Goal: Transaction & Acquisition: Purchase product/service

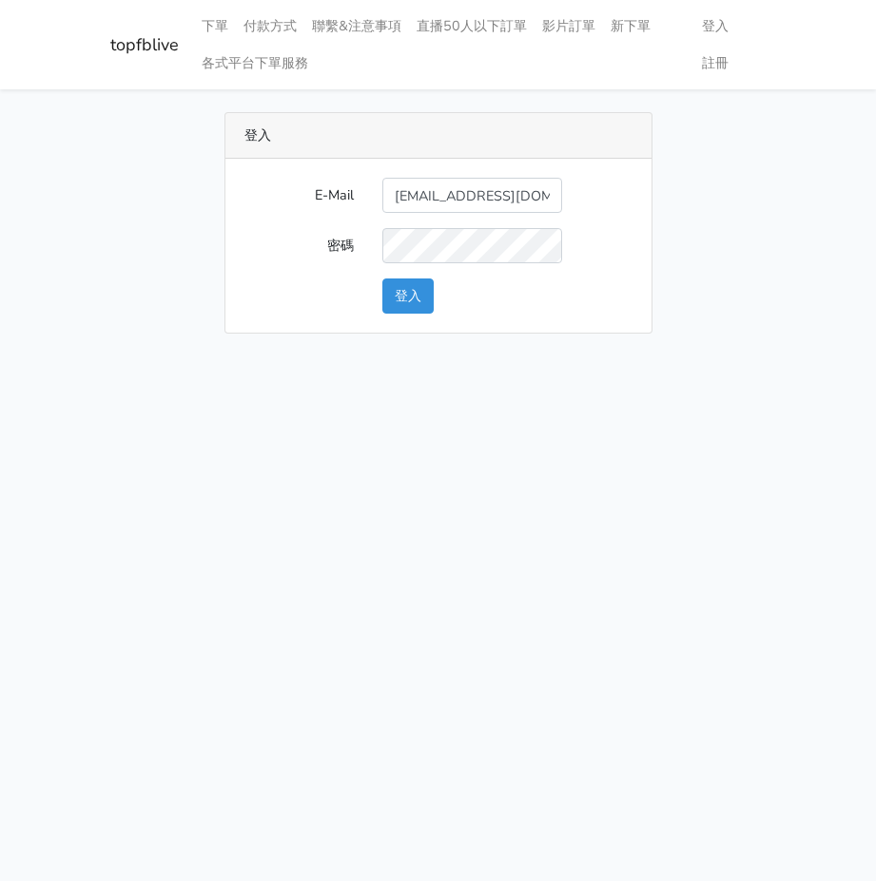
scroll to position [0, 5]
type input "qwe2556682@gmail.com"
click at [382, 279] on button "登入" at bounding box center [407, 296] width 51 height 35
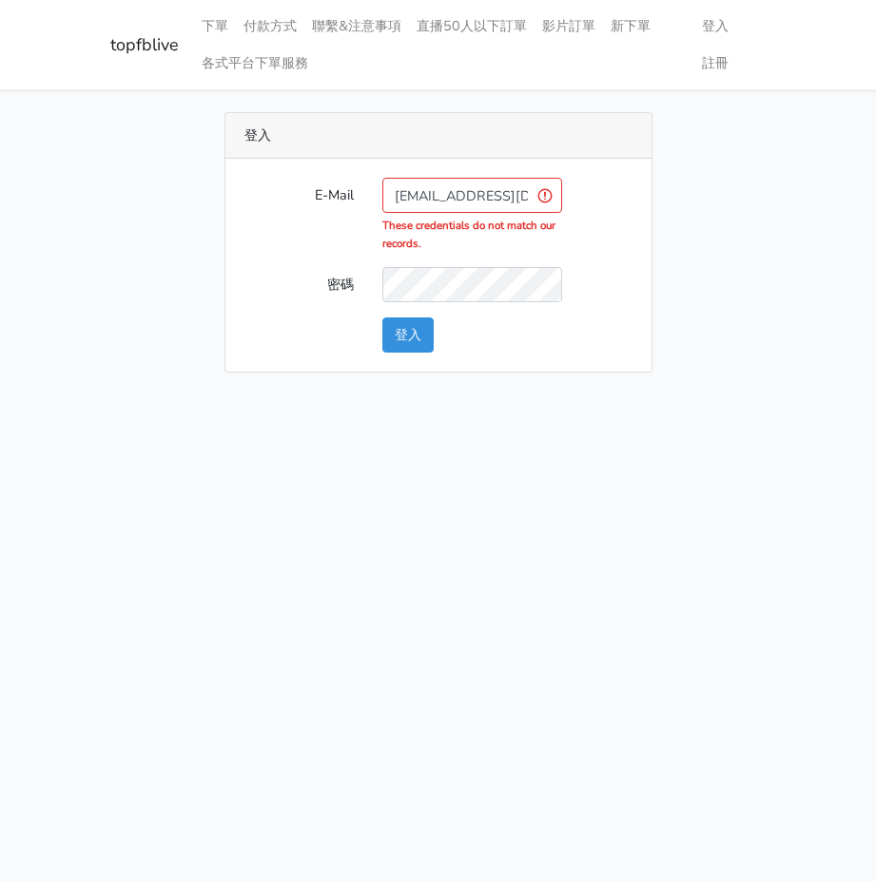
click at [529, 193] on input "qwe2556682@gmail.com" at bounding box center [472, 195] width 180 height 35
click at [382, 318] on button "登入" at bounding box center [407, 335] width 51 height 35
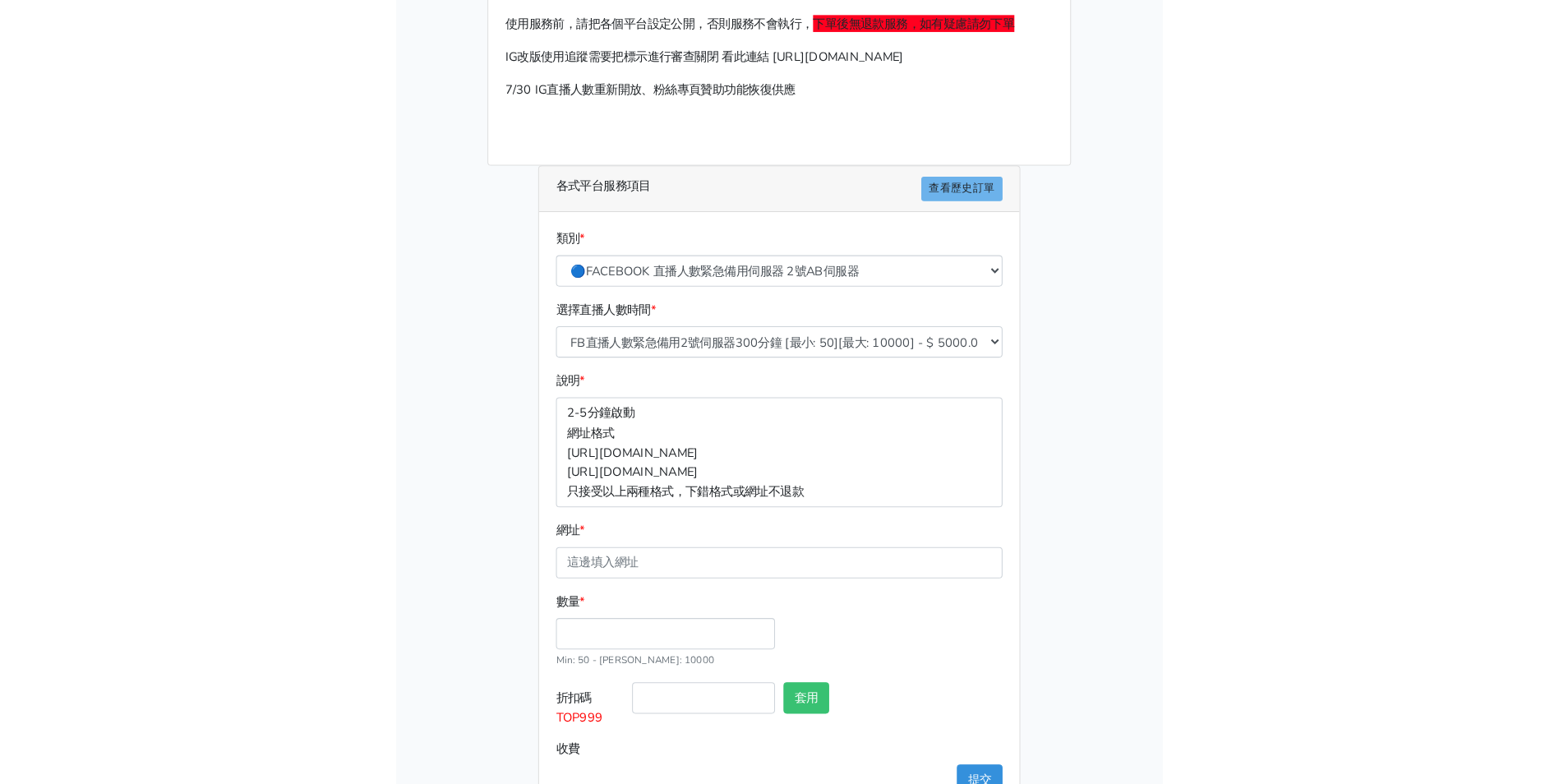
scroll to position [146, 0]
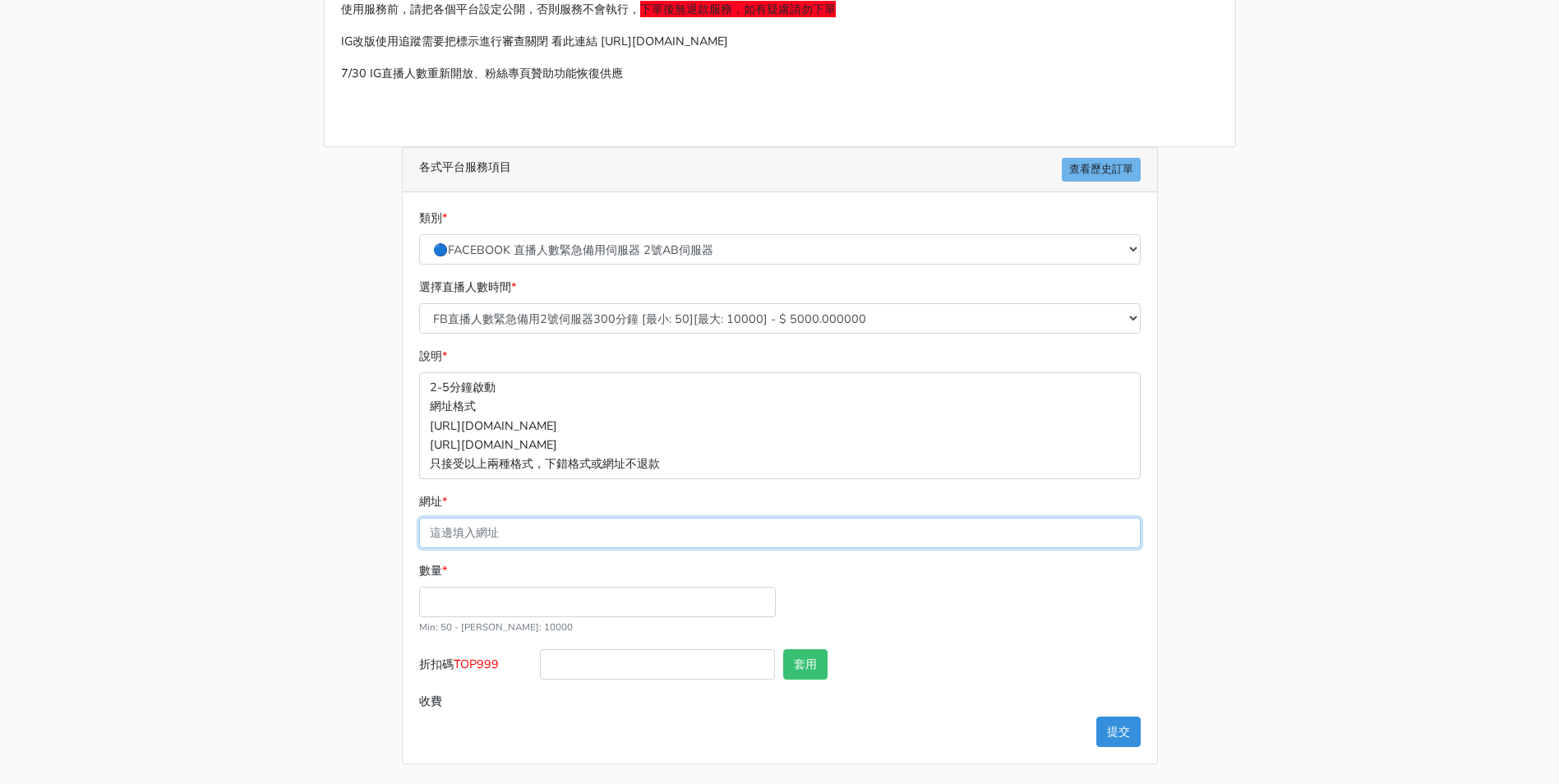
click at [608, 519] on input "網址 *" at bounding box center [780, 532] width 722 height 30
paste input "[URL][DOMAIN_NAME]"
type input "[URL][DOMAIN_NAME]"
click at [654, 243] on select "🔵FACEBOOK 直播人數緊急備用伺服器 2號AB伺服器 🔵FACEBOOK 網軍專用貼文留言 安全保密 🔵9/30 FACEBOOK 直播人數緩慢進場緩慢…" at bounding box center [780, 249] width 722 height 30
click at [419, 234] on select "🔵FACEBOOK 直播人數緊急備用伺服器 2號AB伺服器 🔵FACEBOOK 網軍專用貼文留言 安全保密 🔵9/30 FACEBOOK 直播人數緩慢進場緩慢…" at bounding box center [780, 249] width 722 height 30
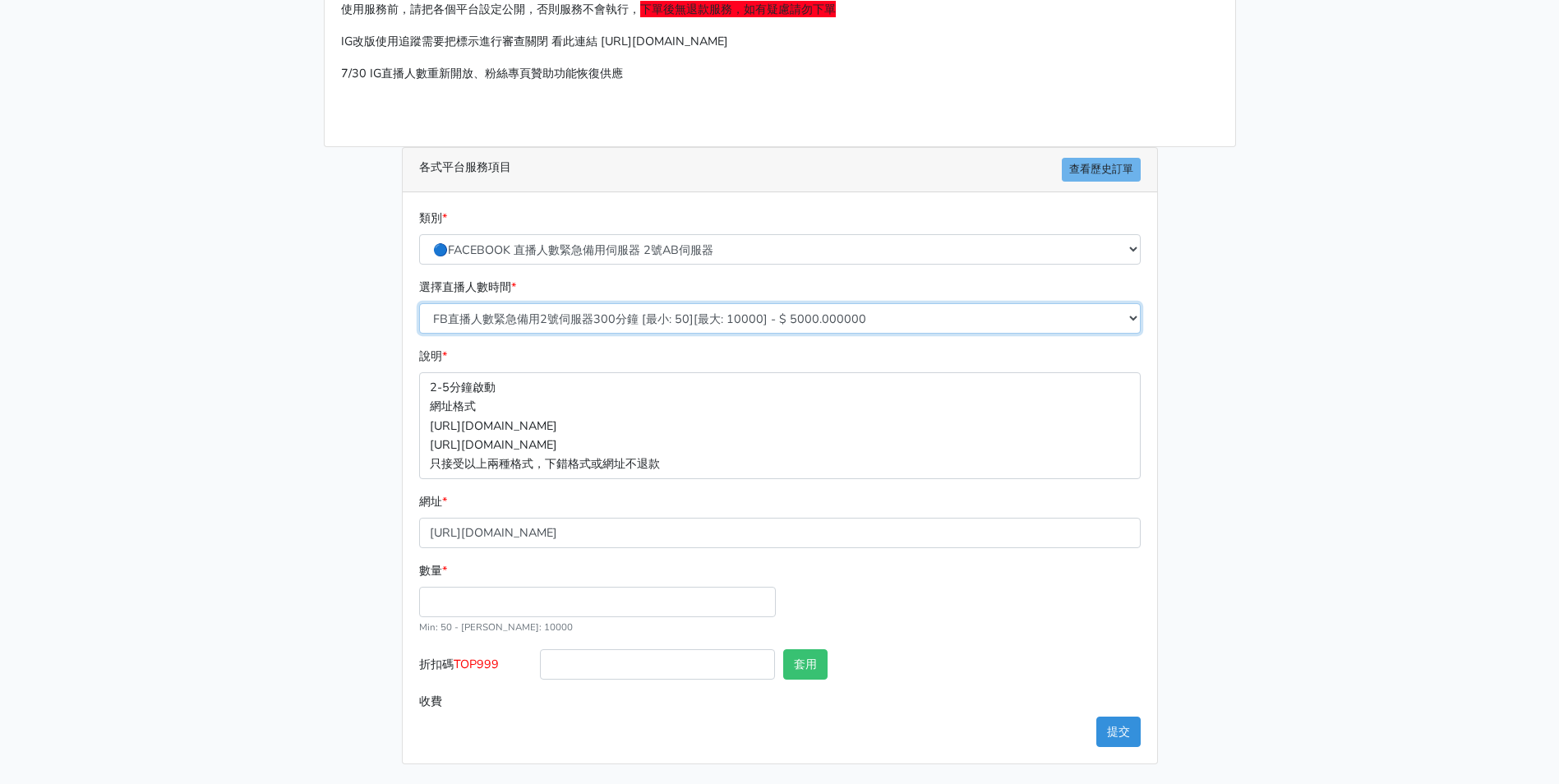
click at [654, 317] on select "FB直播人數緊急備用2號伺服器300分鐘 [最小: 50][最大: 10000] - $ 5000.000000 FB直播人數緊急備用2號伺服器60分鐘 [最…" at bounding box center [780, 318] width 722 height 30
select select "577"
click at [419, 303] on select "FB直播人數緊急備用2號伺服器300分鐘 [最小: 50][最大: 10000] - $ 5000.000000 FB直播人數緊急備用2號伺服器60分鐘 [最…" at bounding box center [780, 318] width 722 height 30
click at [574, 598] on input "數量 *" at bounding box center [597, 602] width 357 height 30
type input "50"
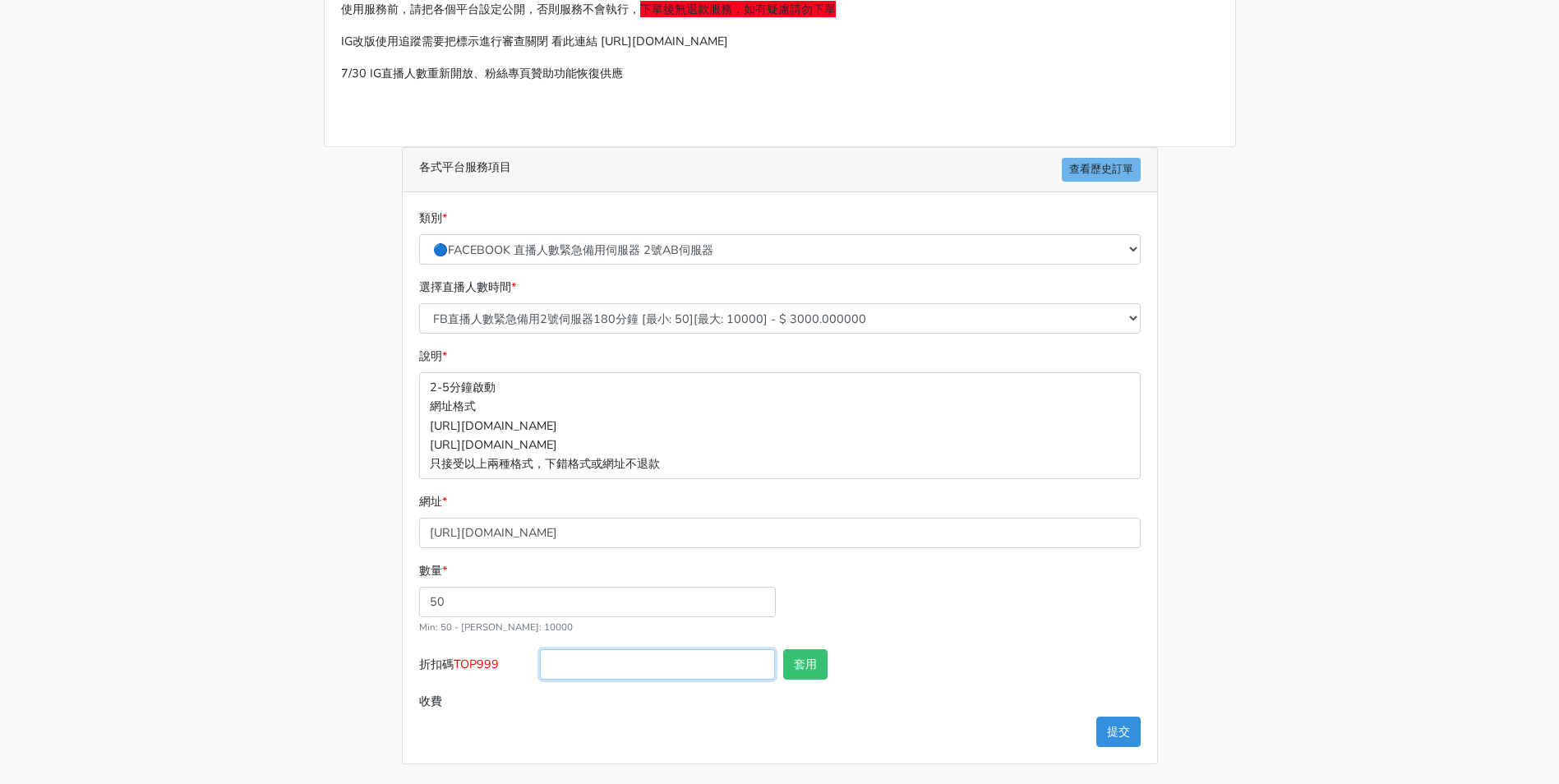
type input "150.000"
click at [577, 659] on input "折扣碼 TOP999" at bounding box center [658, 664] width 235 height 30
type input "TOP999"
click at [744, 662] on button "套用" at bounding box center [805, 664] width 44 height 30
type input "套用失敗"
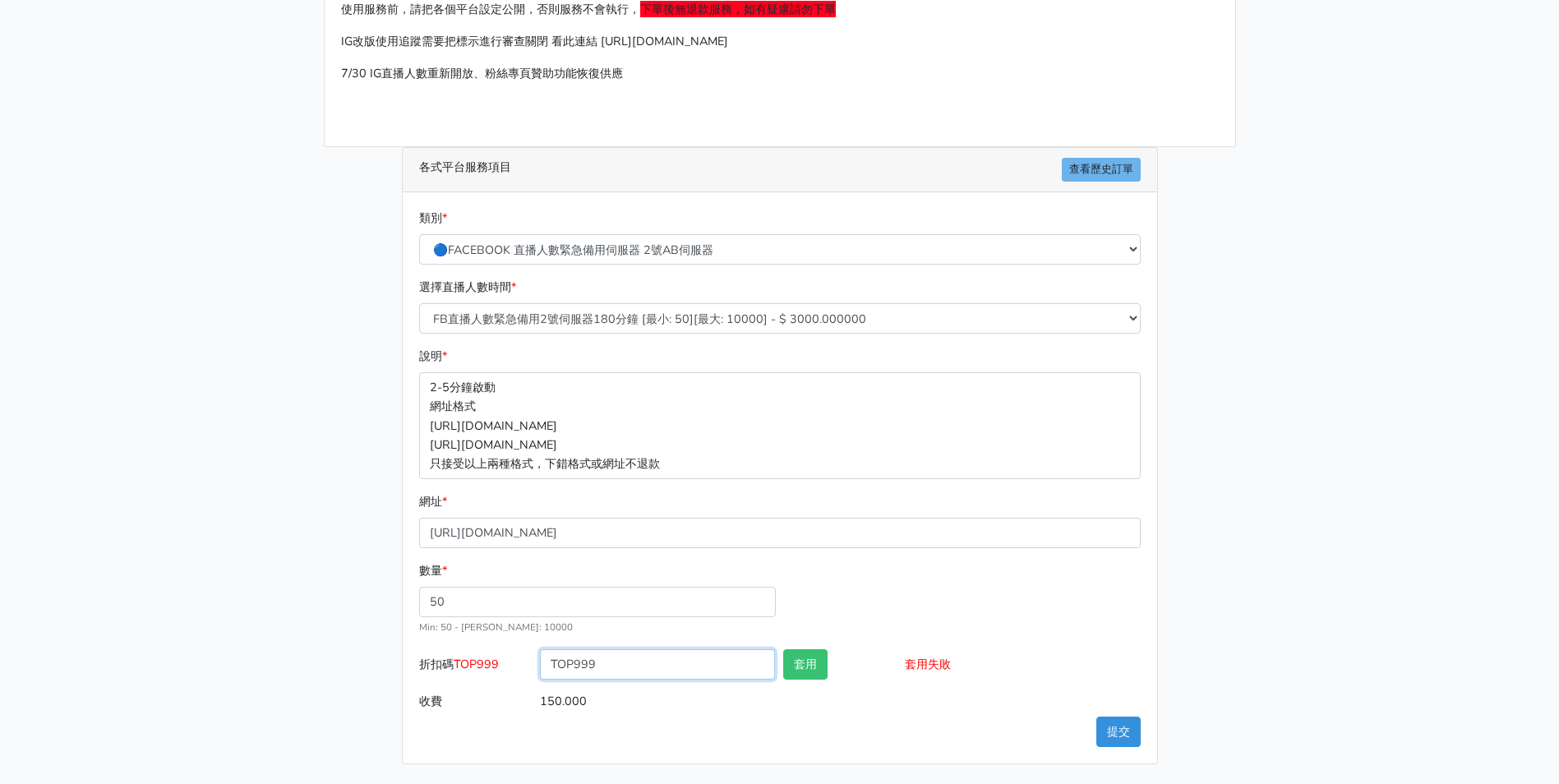
click at [606, 671] on input "TOP999" at bounding box center [658, 664] width 235 height 30
type input "T"
click at [744, 649] on input "套用失敗" at bounding box center [1023, 664] width 235 height 30
click at [744, 728] on div "類別 * 🔵FACEBOOK 直播人數緊急備用伺服器 2號AB伺服器 🔵FACEBOOK 網軍專用貼文留言 安全保密 🔵9/30 FACEBOOK 直播人數緩…" at bounding box center [780, 477] width 755 height 571
click at [744, 720] on button "提交" at bounding box center [1118, 731] width 44 height 30
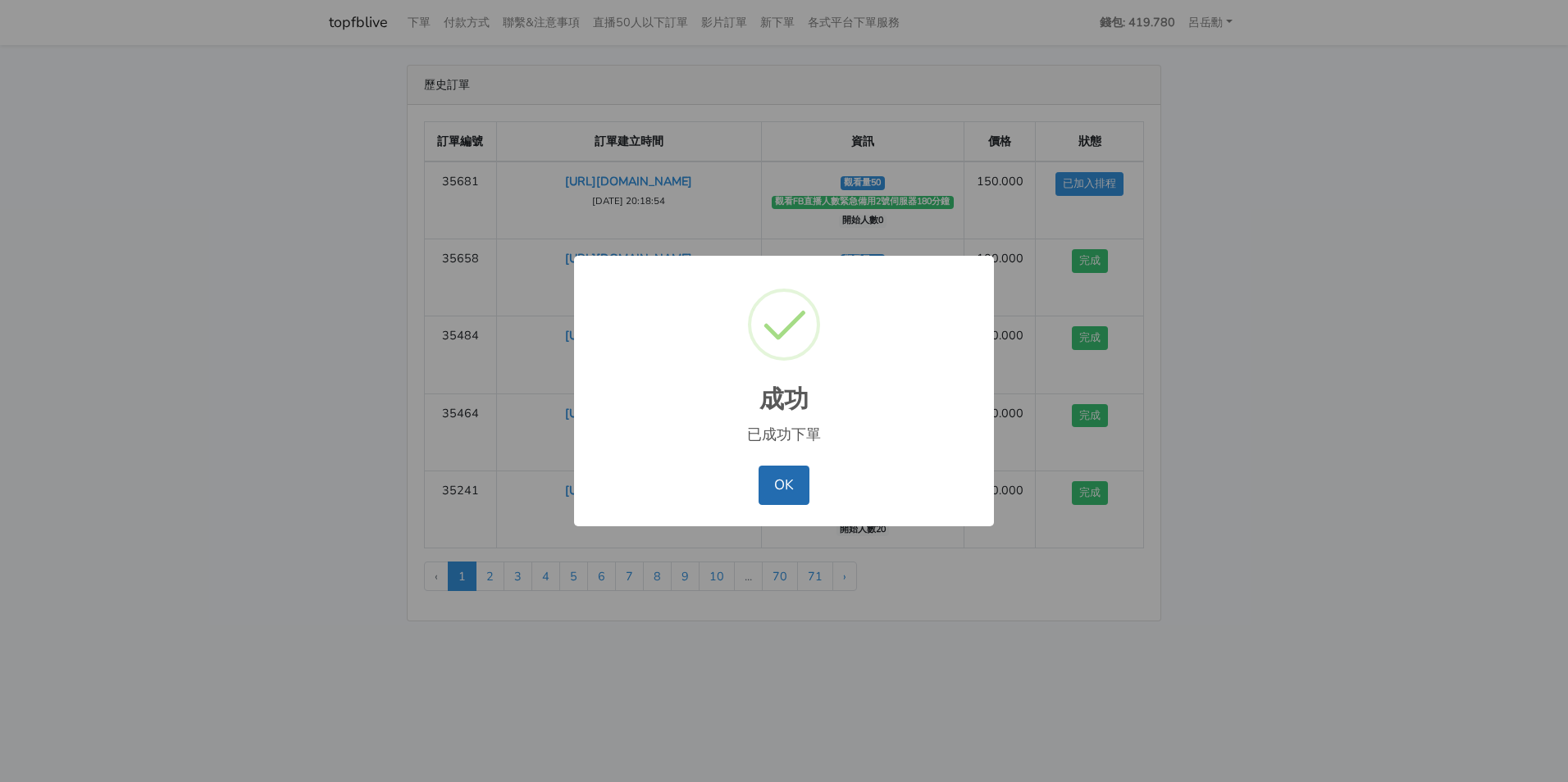
click at [792, 493] on button "OK" at bounding box center [783, 485] width 50 height 40
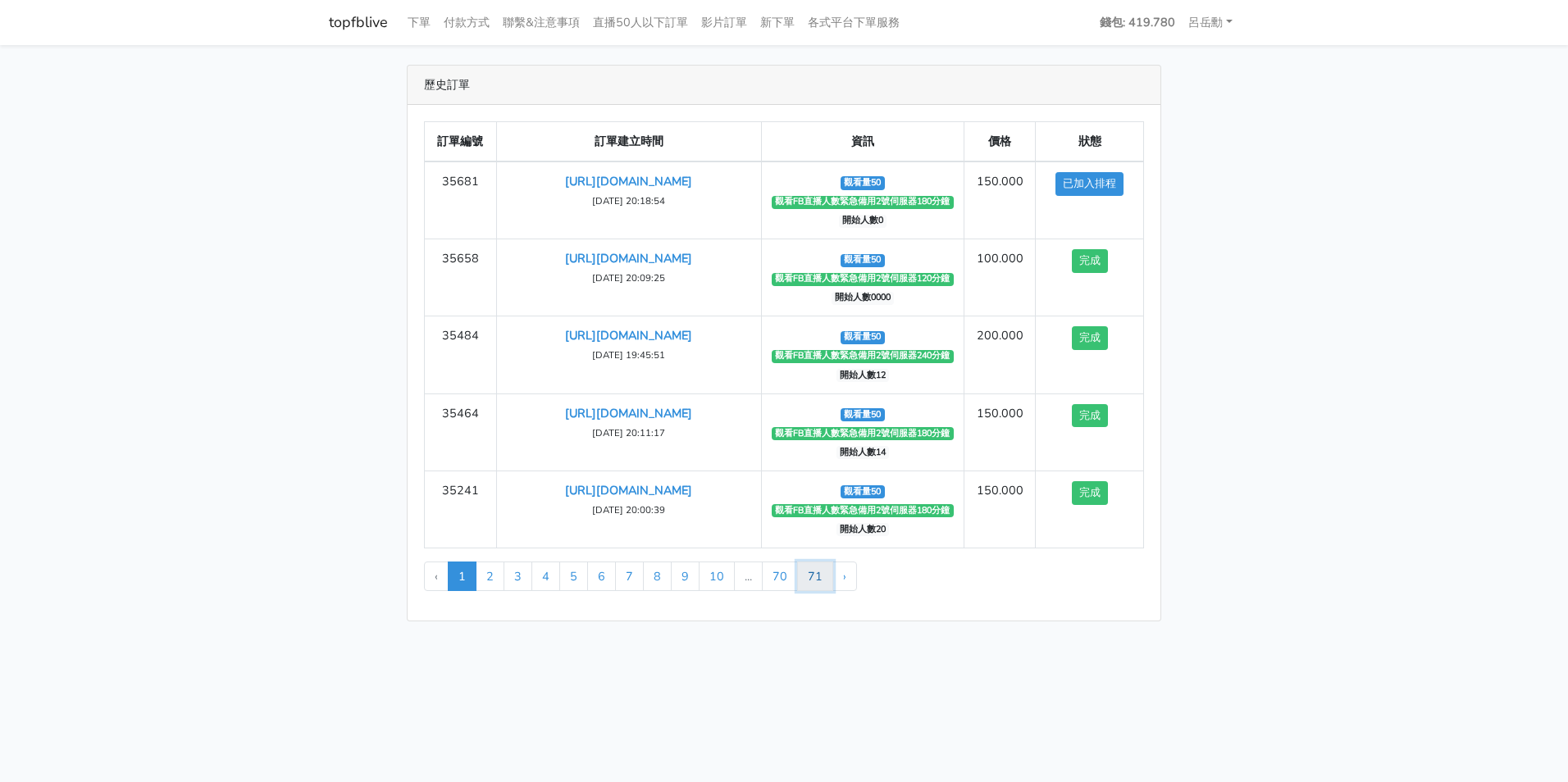
click at [818, 585] on link "71" at bounding box center [815, 576] width 36 height 29
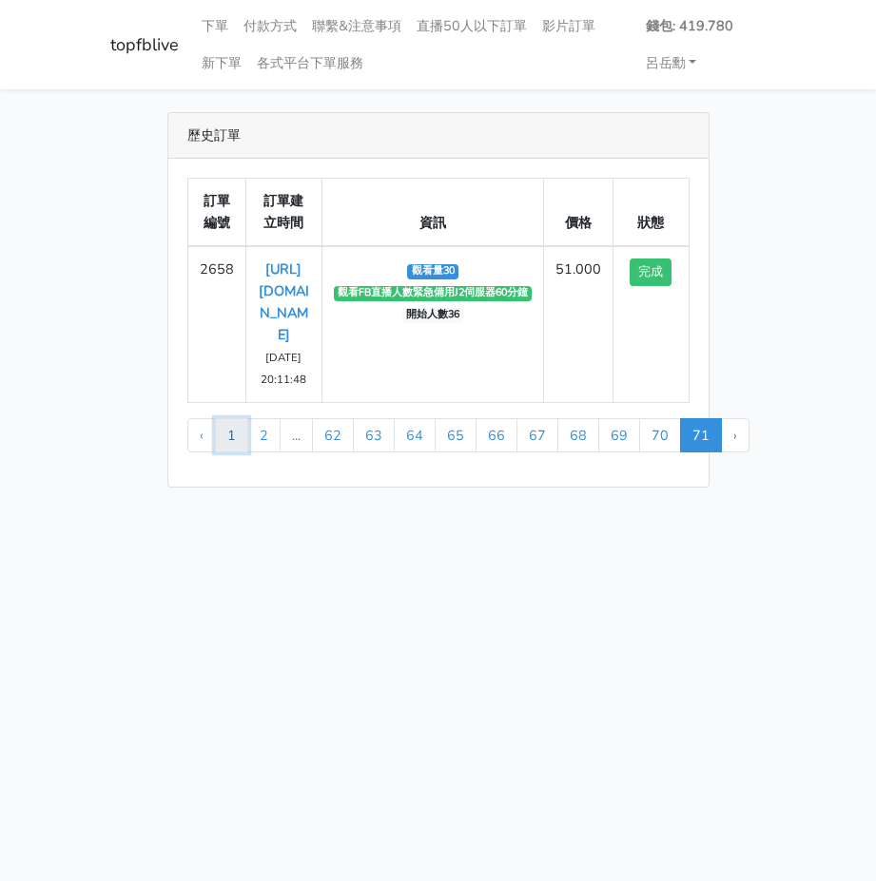
click at [236, 453] on link "1" at bounding box center [231, 435] width 33 height 34
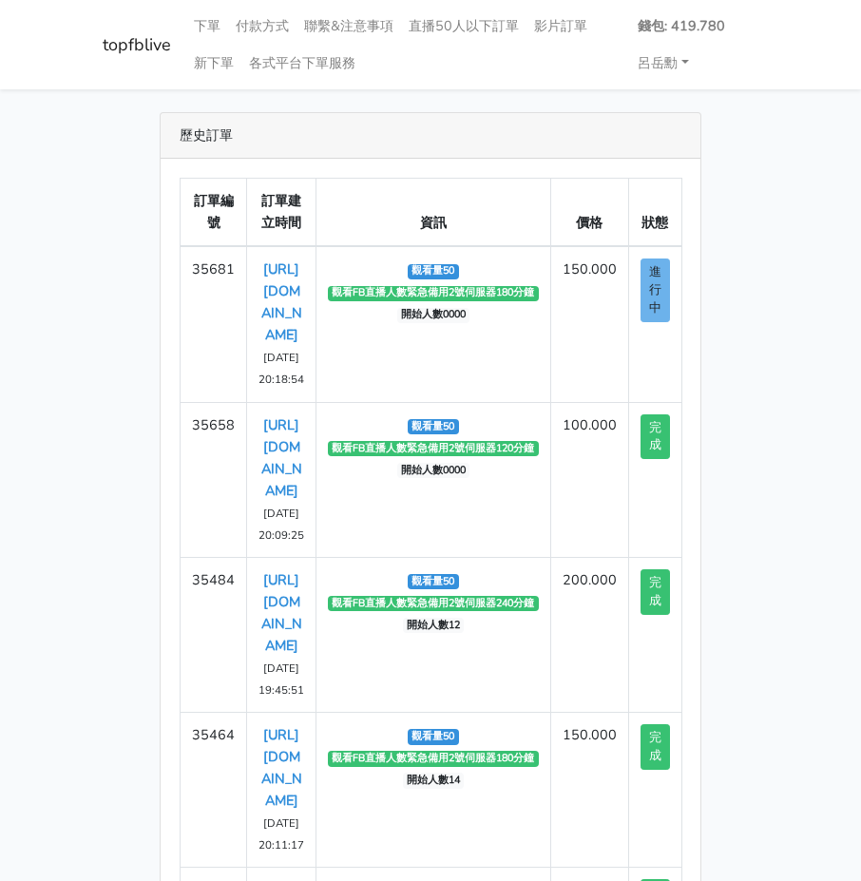
click at [798, 477] on main "歷史訂單 訂單編號 訂單建立時間 資訊 價格 狀態 35681 [URL][DOMAIN_NAME] ‹" at bounding box center [430, 610] width 861 height 1042
click at [831, 481] on main "歷史訂單 訂單編號 訂單建立時間 資訊 價格 狀態 35681 https://www.facebook.com/100066536626186/videos…" at bounding box center [430, 610] width 861 height 1042
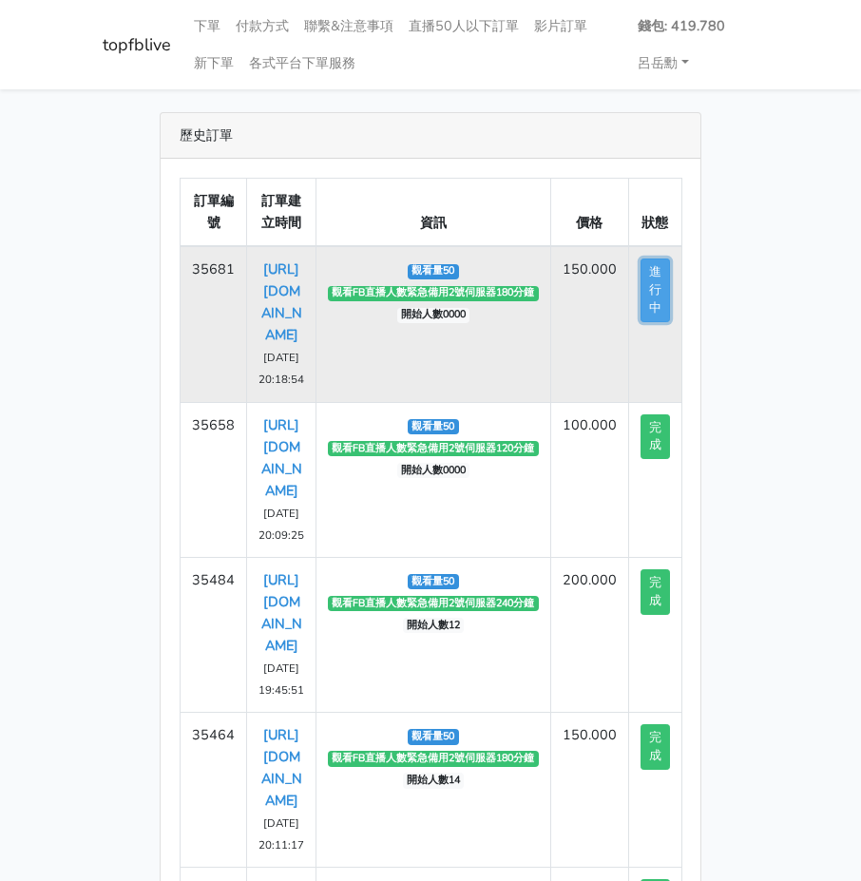
click at [662, 303] on button "進行中" at bounding box center [655, 291] width 29 height 64
click at [279, 324] on td "[URL][DOMAIN_NAME] [DATE] 20:18:54" at bounding box center [281, 324] width 69 height 156
click at [283, 337] on link "[URL][DOMAIN_NAME]" at bounding box center [281, 302] width 41 height 85
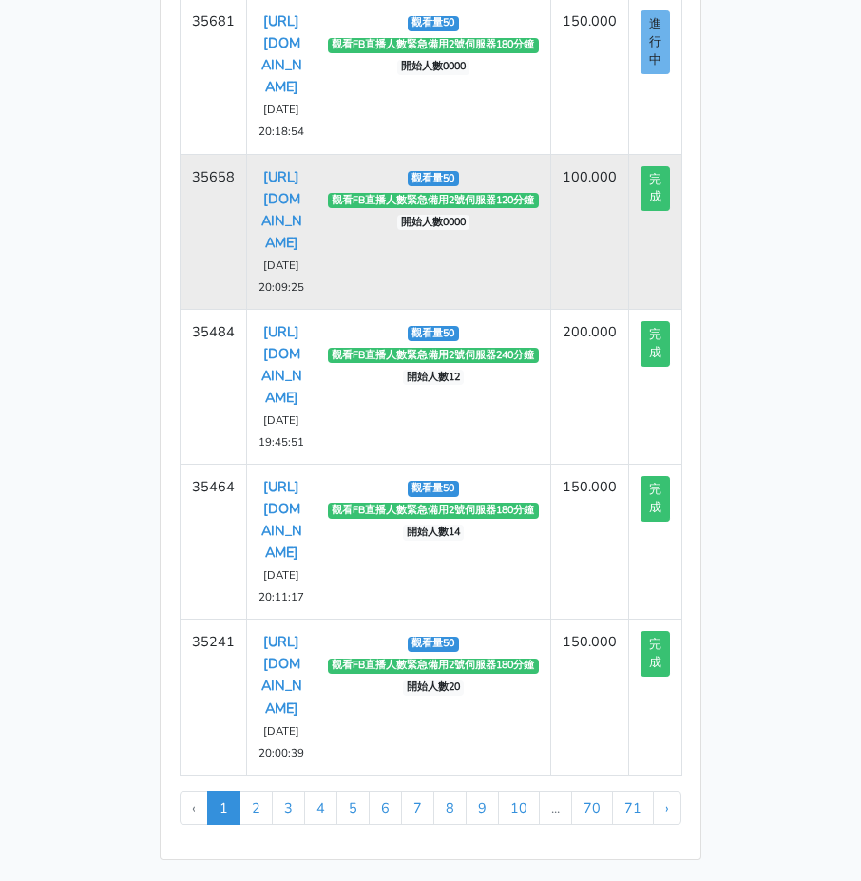
scroll to position [95, 0]
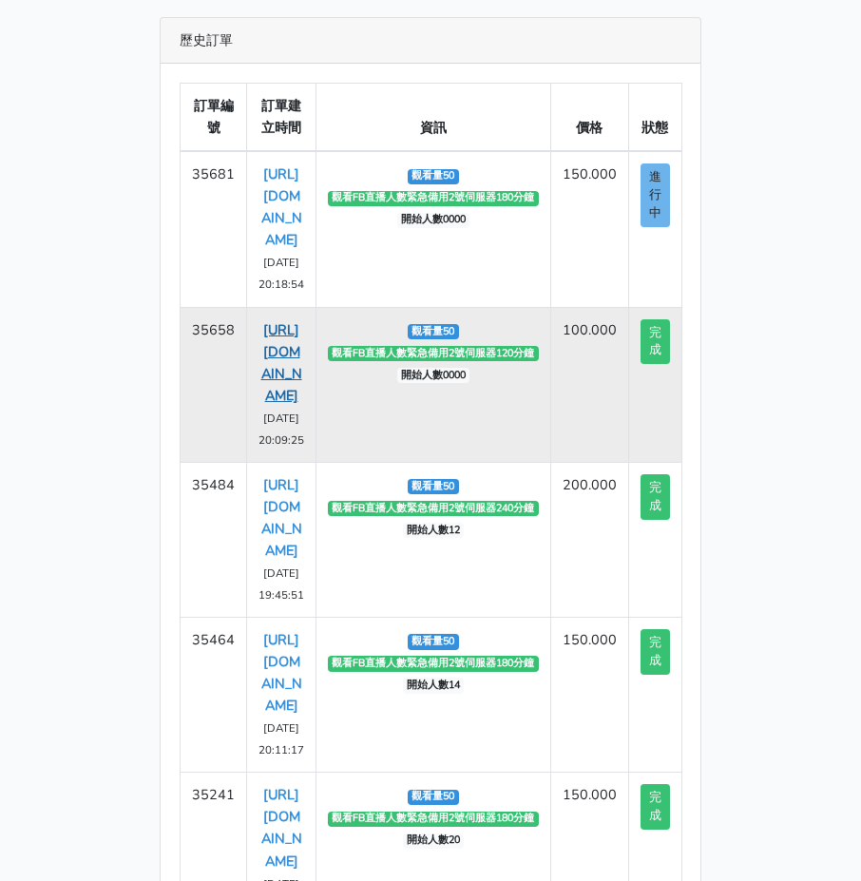
click at [276, 405] on link "[URL][DOMAIN_NAME]" at bounding box center [281, 362] width 41 height 85
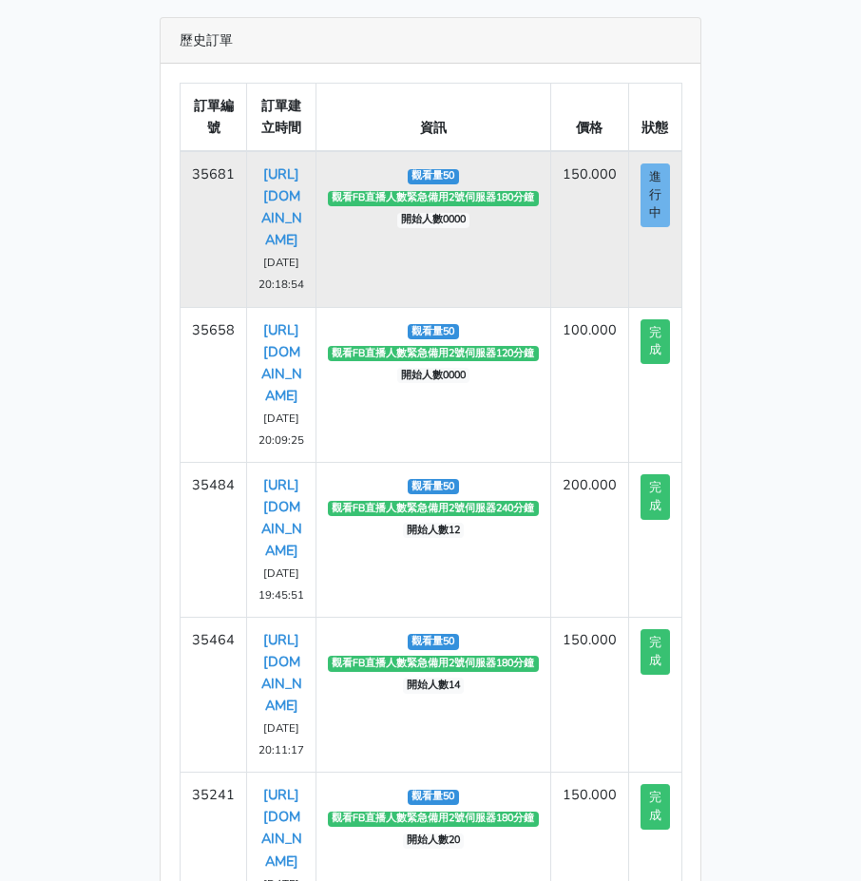
click at [669, 186] on td "進行中" at bounding box center [654, 229] width 53 height 156
click at [660, 194] on button "進行中" at bounding box center [655, 196] width 29 height 64
